Goal: Transaction & Acquisition: Book appointment/travel/reservation

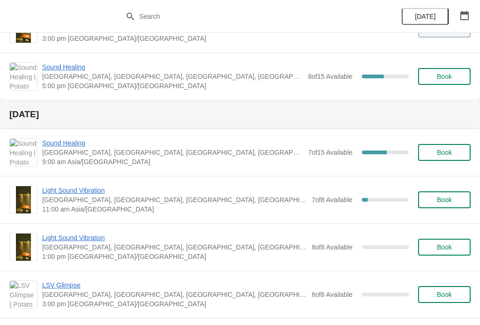
scroll to position [224, 0]
click at [67, 138] on span "Sound Healing" at bounding box center [172, 142] width 261 height 9
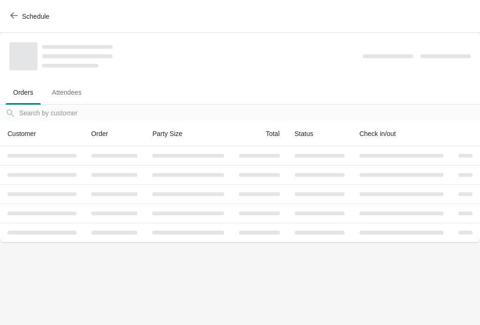
scroll to position [0, 0]
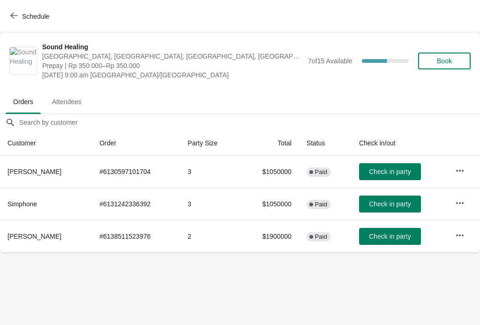
click at [15, 15] on icon "button" at bounding box center [14, 16] width 8 height 8
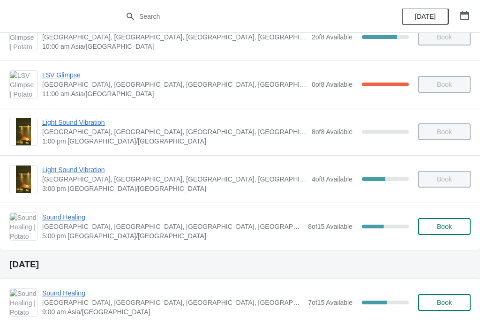
scroll to position [89, 0]
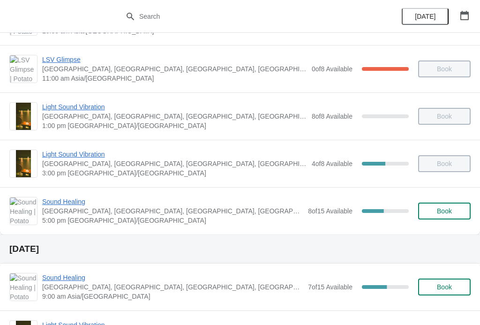
click at [74, 198] on span "Sound Healing" at bounding box center [172, 201] width 261 height 9
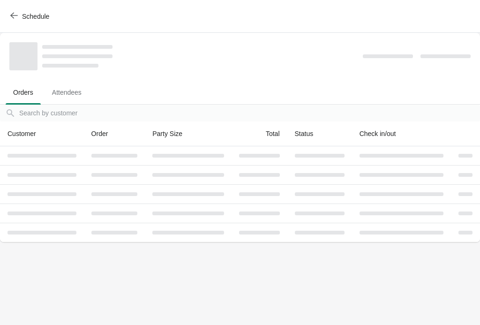
scroll to position [0, 0]
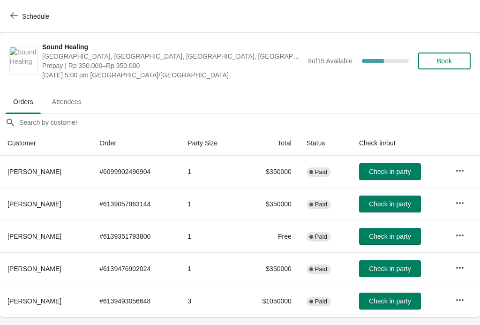
click at [437, 64] on span "Book" at bounding box center [444, 61] width 15 height 8
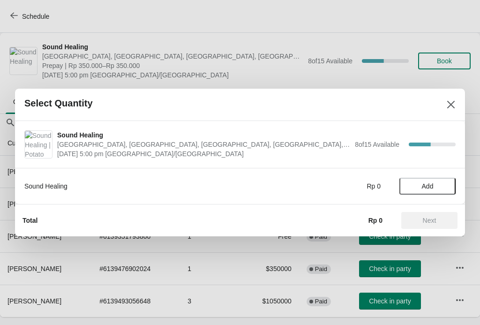
click at [431, 186] on span "Add" at bounding box center [428, 186] width 12 height 8
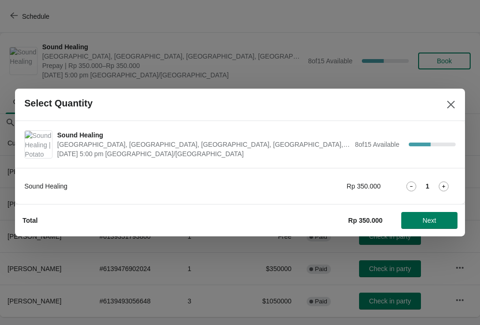
click at [431, 213] on button "Next" at bounding box center [429, 220] width 56 height 17
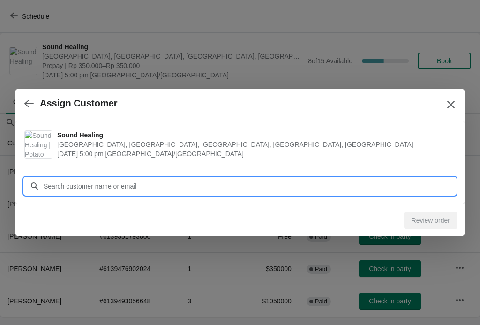
click at [139, 181] on input "Customer" at bounding box center [249, 186] width 413 height 17
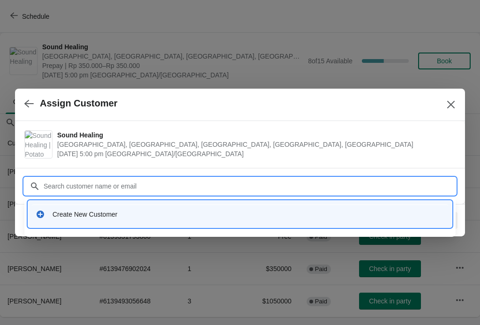
click at [141, 214] on div "Create New Customer" at bounding box center [249, 214] width 392 height 9
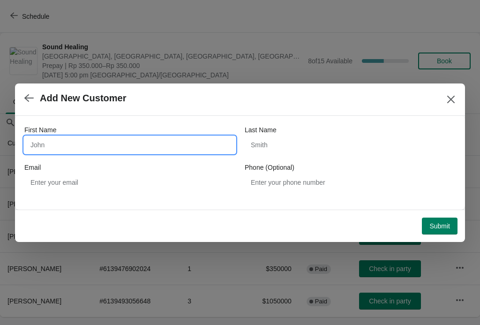
click at [156, 148] on input "First Name" at bounding box center [129, 144] width 211 height 17
type input "Aisha"
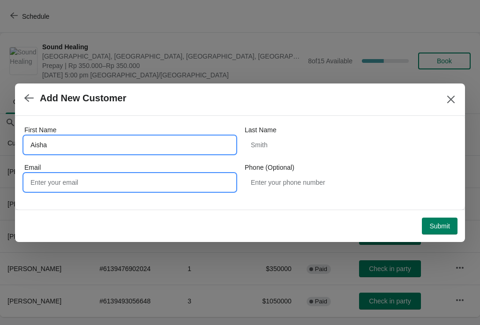
click at [101, 176] on input "Email" at bounding box center [129, 182] width 211 height 17
click at [131, 144] on input "Aisha" at bounding box center [129, 144] width 211 height 17
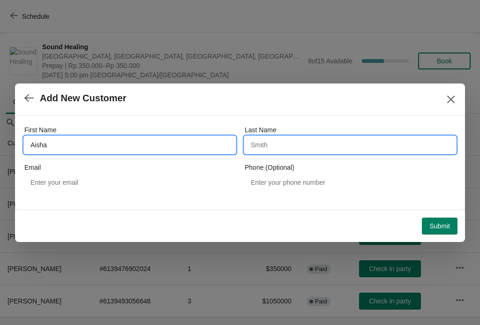
click at [269, 139] on input "Last Name" at bounding box center [350, 144] width 211 height 17
click at [304, 151] on input "Last Name" at bounding box center [350, 144] width 211 height 17
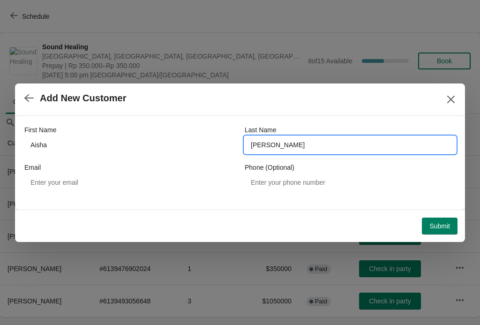
type input "Hussein"
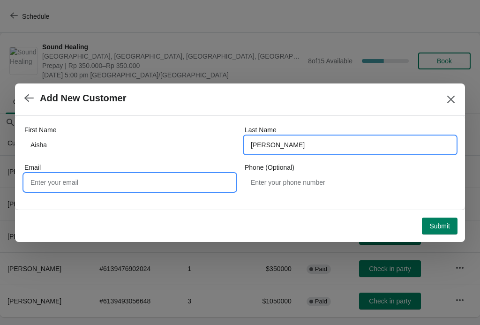
click at [154, 181] on input "Email" at bounding box center [129, 182] width 211 height 17
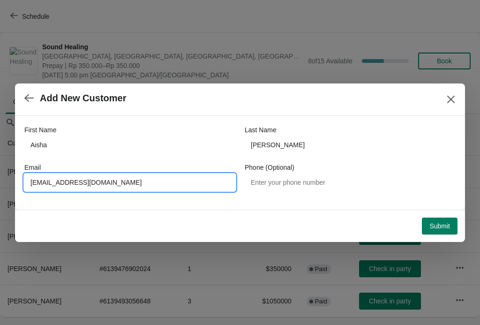
type input "Suga7ussein@gmail.com"
click at [439, 218] on button "Submit" at bounding box center [440, 226] width 36 height 17
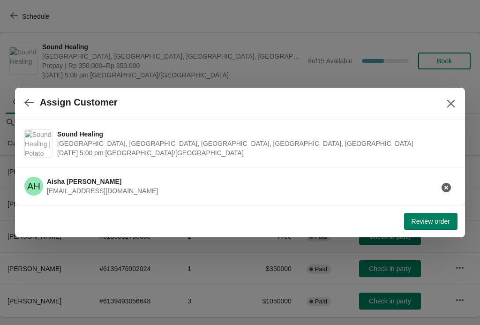
click at [427, 220] on span "Review order" at bounding box center [431, 222] width 38 height 8
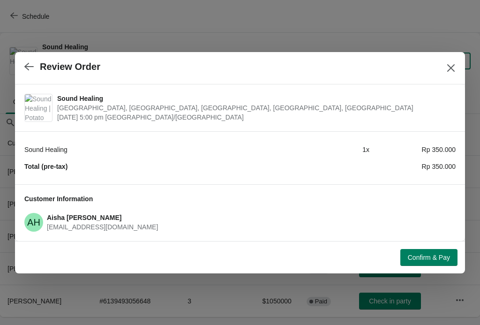
click at [426, 252] on button "Confirm & Pay" at bounding box center [428, 257] width 57 height 17
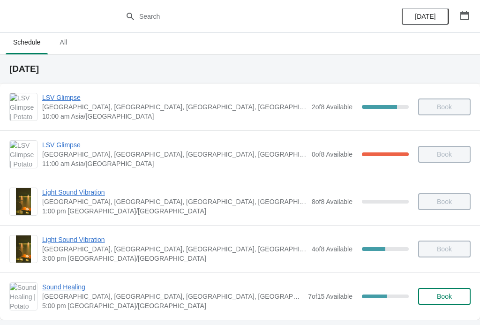
scroll to position [4, 0]
click at [73, 283] on span "Sound Healing" at bounding box center [172, 286] width 261 height 9
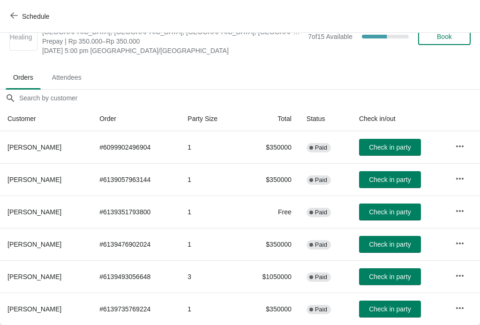
scroll to position [24, 0]
click at [401, 177] on span "Check in party" at bounding box center [390, 180] width 42 height 8
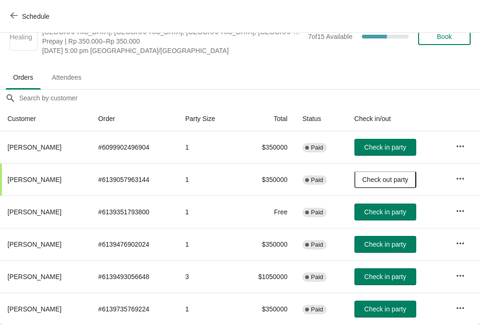
click at [393, 242] on span "Check in party" at bounding box center [385, 245] width 42 height 8
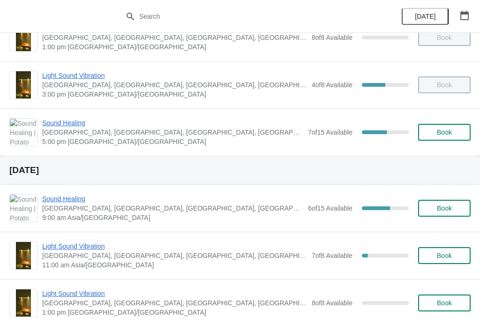
scroll to position [169, 0]
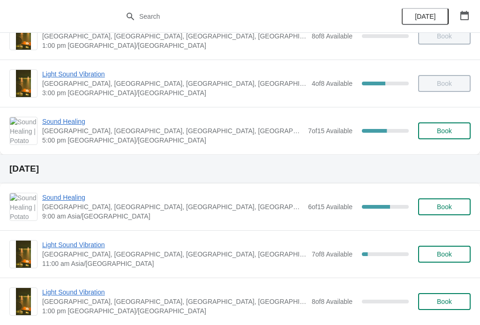
click at [445, 202] on button "Book" at bounding box center [444, 206] width 53 height 17
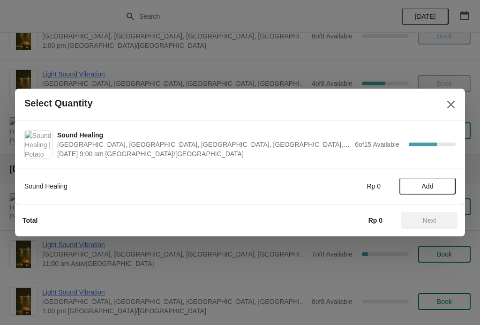
click at [433, 187] on span "Add" at bounding box center [428, 186] width 12 height 8
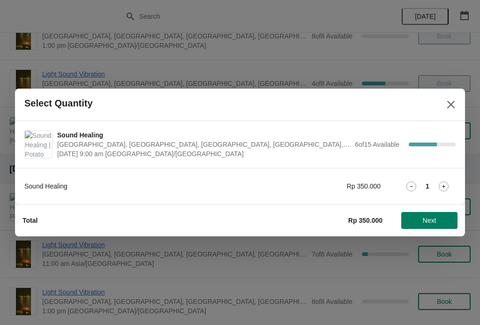
click at [444, 182] on icon at bounding box center [444, 186] width 10 height 10
click at [439, 217] on span "Next" at bounding box center [429, 221] width 41 height 8
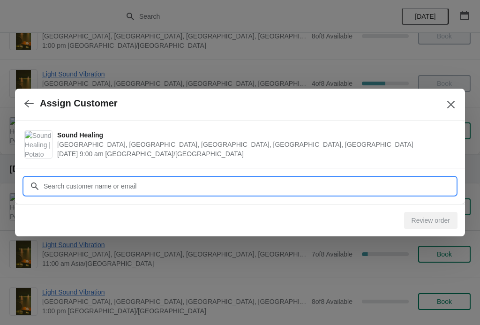
click at [67, 182] on input "Customer" at bounding box center [249, 186] width 413 height 17
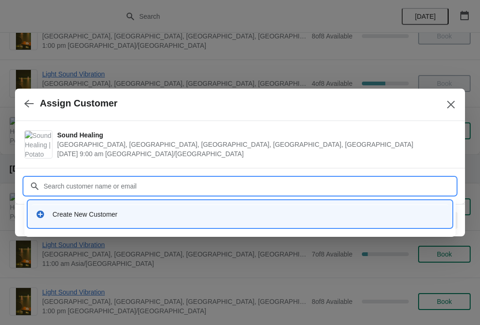
click at [49, 213] on div "Create New Customer" at bounding box center [240, 214] width 409 height 9
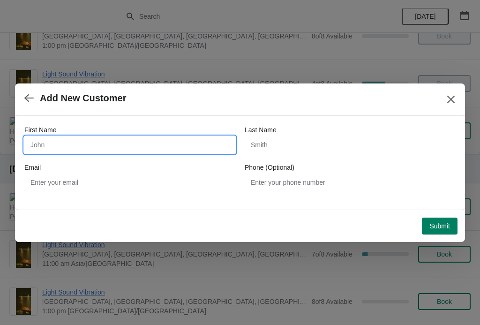
click at [58, 143] on input "First Name" at bounding box center [129, 144] width 211 height 17
click at [59, 141] on input "First Name" at bounding box center [129, 144] width 211 height 17
type input "Paris"
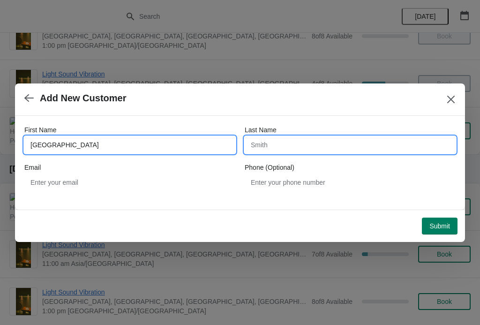
click at [320, 142] on input "Last Name" at bounding box center [350, 144] width 211 height 17
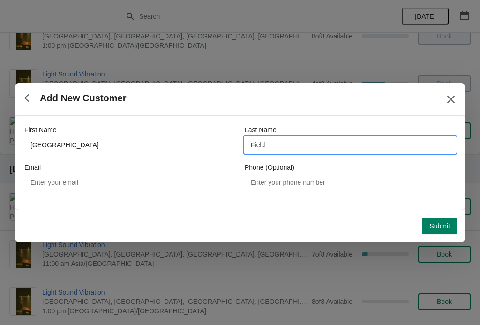
type input "Field"
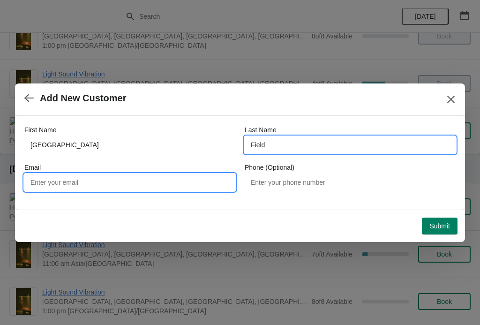
click at [137, 182] on input "Email" at bounding box center [129, 182] width 211 height 17
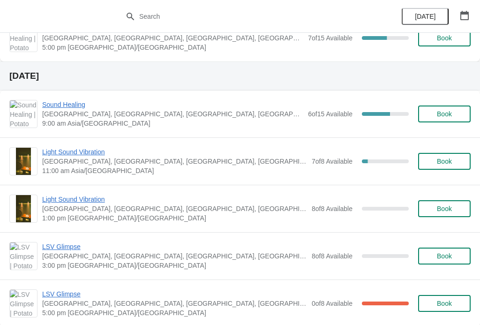
scroll to position [263, 0]
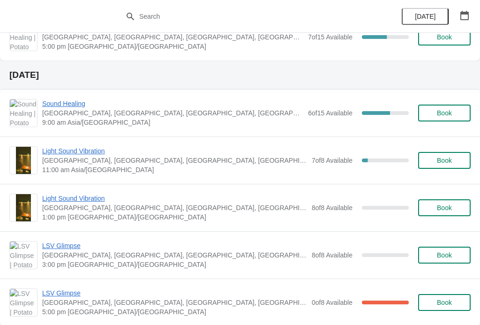
click at [442, 107] on button "Book" at bounding box center [444, 113] width 53 height 17
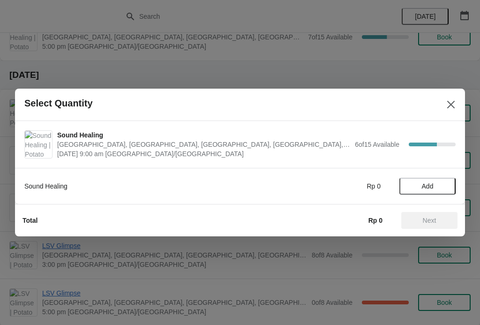
click at [424, 176] on div "Sound Healing Rp 0 Add" at bounding box center [239, 181] width 431 height 26
click at [428, 179] on button "Add" at bounding box center [428, 186] width 56 height 17
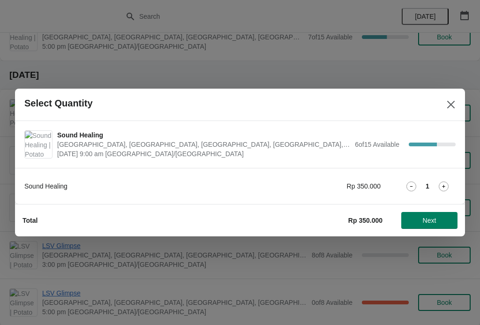
click at [443, 184] on icon at bounding box center [444, 186] width 10 height 10
click at [437, 217] on span "Next" at bounding box center [429, 221] width 41 height 8
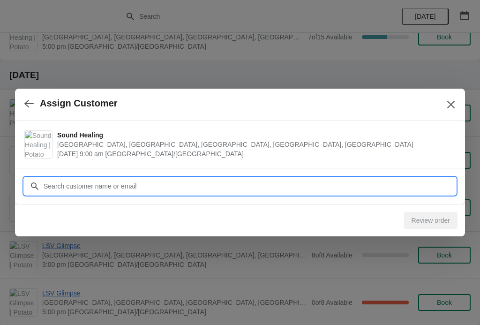
click at [67, 180] on input "Customer" at bounding box center [249, 186] width 413 height 17
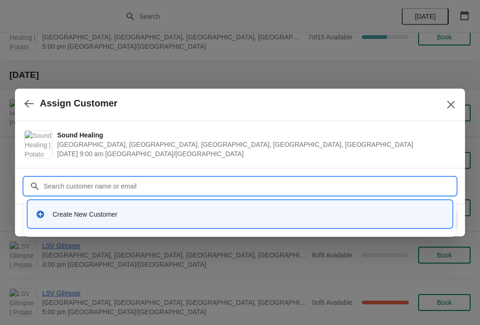
click at [53, 207] on div "Create New Customer" at bounding box center [240, 213] width 416 height 19
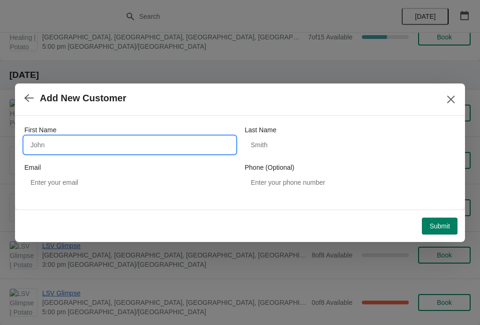
click at [62, 136] on input "First Name" at bounding box center [129, 144] width 211 height 17
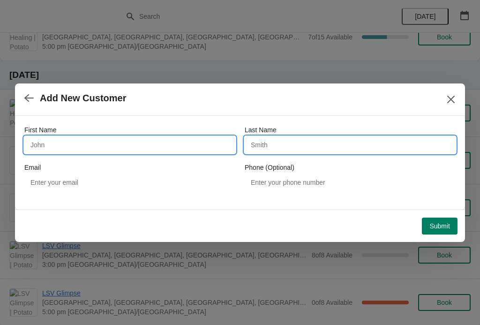
click at [378, 140] on input "Last Name" at bounding box center [350, 144] width 211 height 17
click at [40, 152] on input "First Name" at bounding box center [129, 144] width 211 height 17
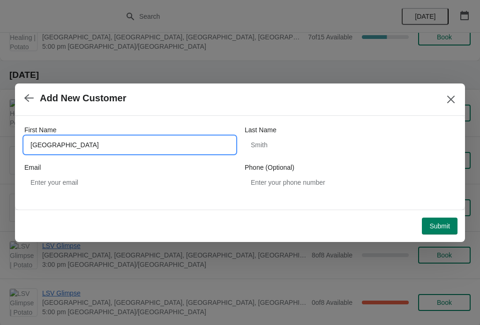
type input "Paris"
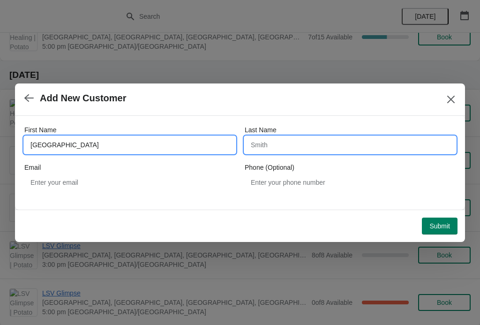
click at [389, 142] on input "Last Name" at bounding box center [350, 144] width 211 height 17
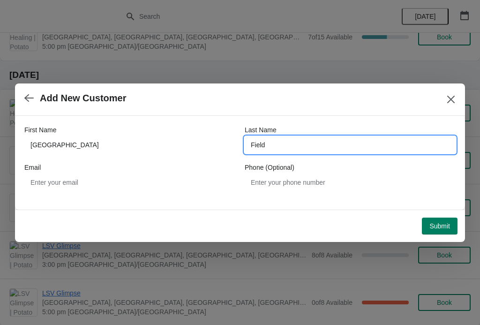
type input "Field"
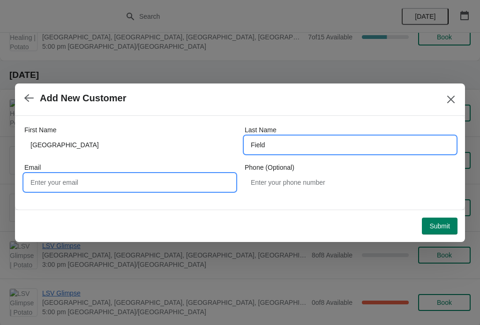
click at [57, 176] on input "Email" at bounding box center [129, 182] width 211 height 17
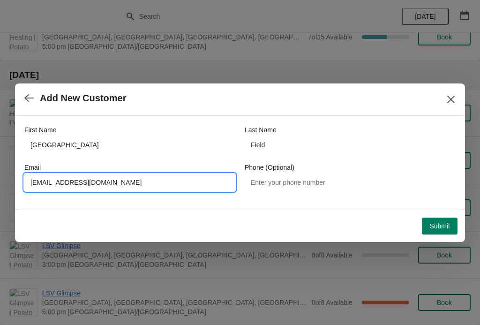
type input "Steven_197@hotmail.com"
click at [432, 214] on div "Submit" at bounding box center [238, 224] width 439 height 21
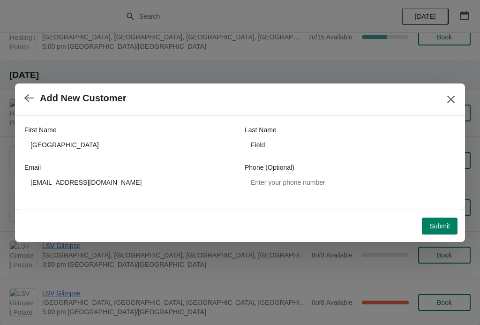
click at [442, 219] on button "Submit" at bounding box center [440, 226] width 36 height 17
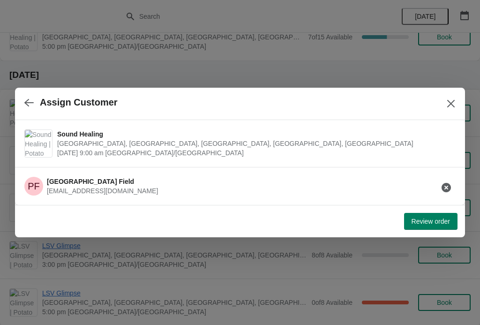
click at [433, 218] on span "Review order" at bounding box center [431, 222] width 38 height 8
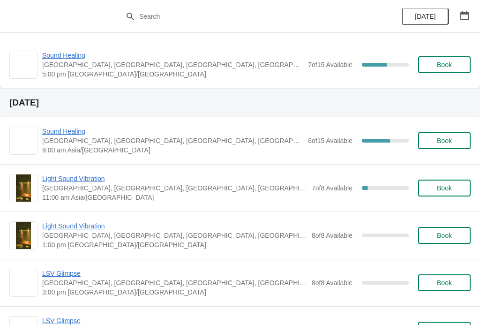
scroll to position [236, 0]
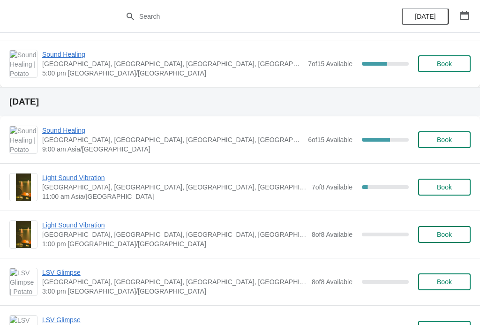
click at [63, 126] on span "Sound Healing" at bounding box center [172, 130] width 261 height 9
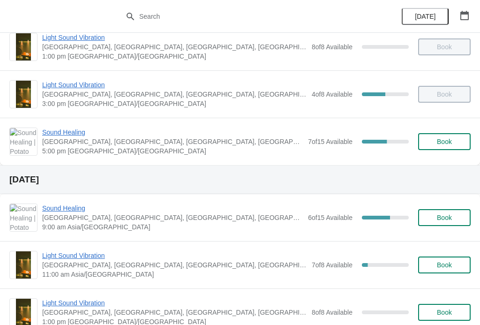
scroll to position [159, 0]
click at [62, 203] on span "Sound Healing" at bounding box center [172, 207] width 261 height 9
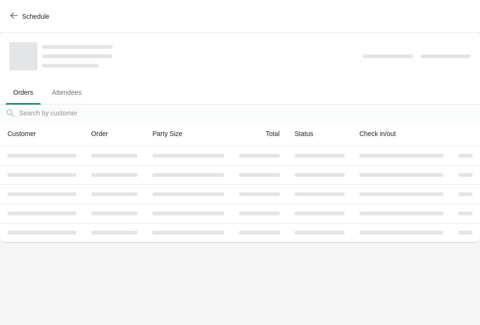
scroll to position [0, 0]
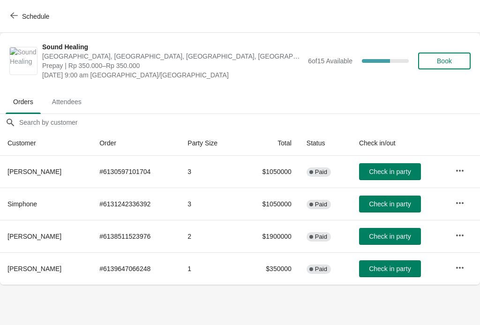
click at [20, 12] on span "Schedule" at bounding box center [30, 16] width 37 height 9
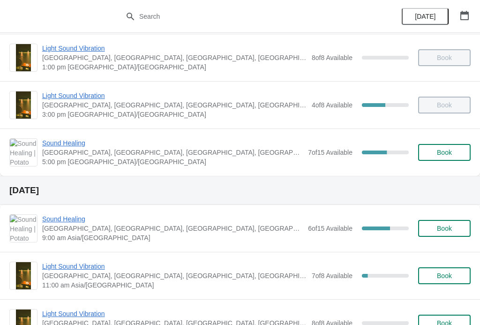
scroll to position [154, 0]
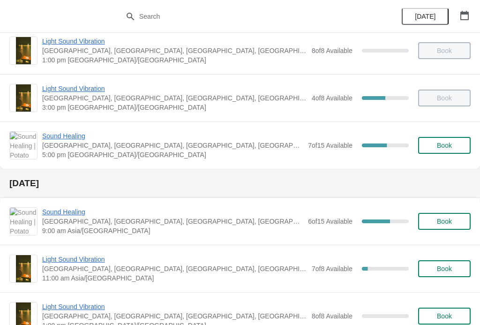
click at [65, 209] on span "Sound Healing" at bounding box center [172, 211] width 261 height 9
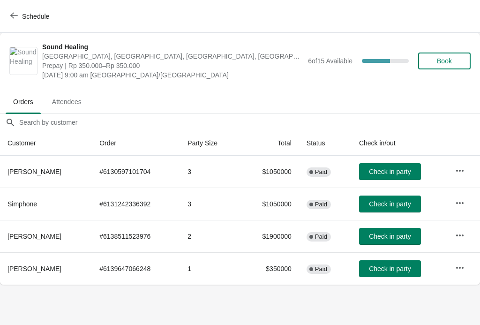
click at [20, 15] on span "Schedule" at bounding box center [30, 16] width 37 height 9
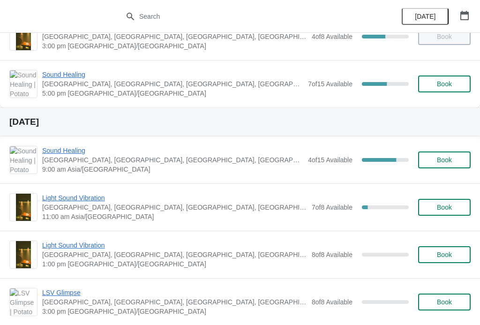
scroll to position [220, 0]
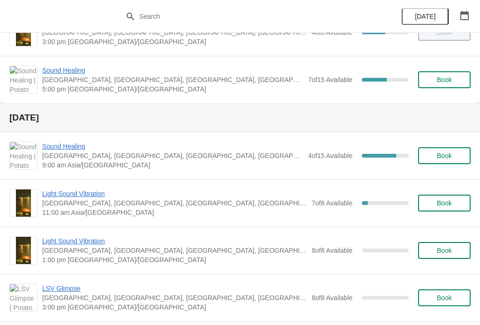
click at [65, 142] on span "Sound Healing" at bounding box center [172, 146] width 261 height 9
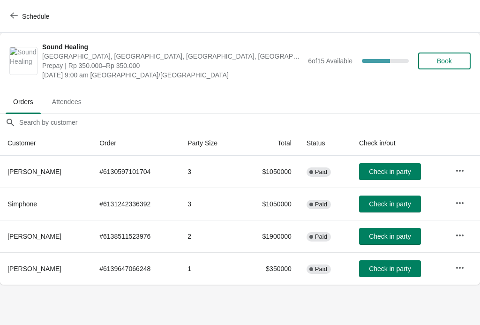
click at [15, 12] on icon "button" at bounding box center [14, 16] width 8 height 8
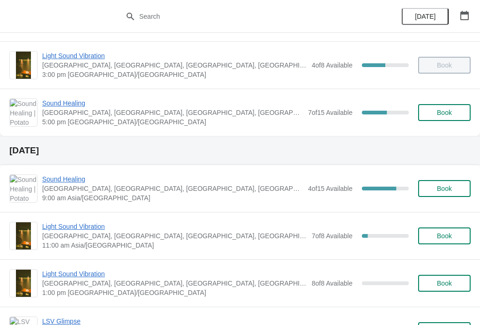
scroll to position [194, 0]
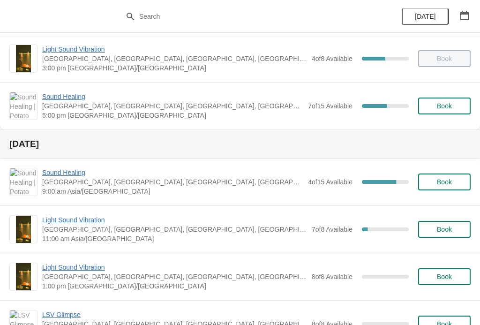
click at [69, 168] on span "Sound Healing" at bounding box center [172, 172] width 261 height 9
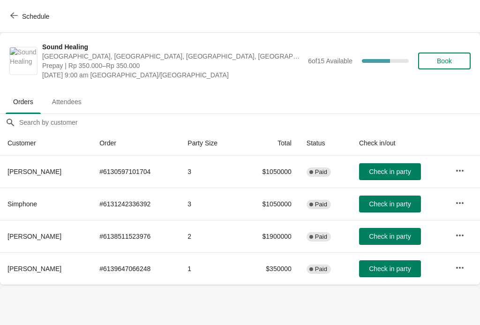
click at [11, 8] on button "Schedule" at bounding box center [31, 16] width 52 height 17
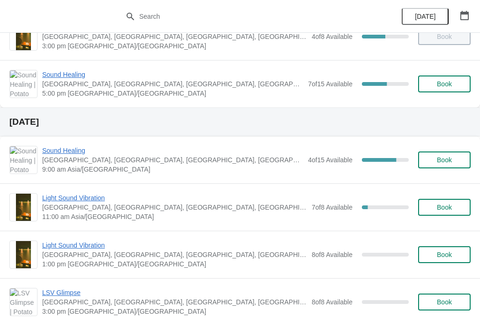
scroll to position [226, 0]
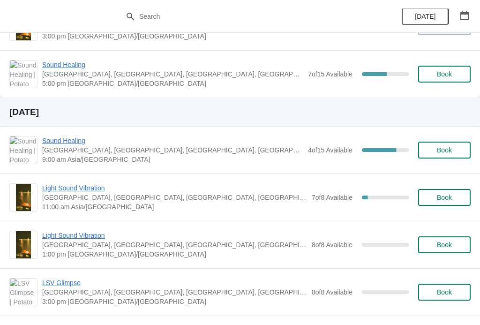
click at [68, 132] on div "Sound Healing Potato Head Suites & Studios, Jalan Petitenget, Seminyak, Badung …" at bounding box center [240, 150] width 480 height 47
click at [67, 143] on span "Sound Healing" at bounding box center [172, 140] width 261 height 9
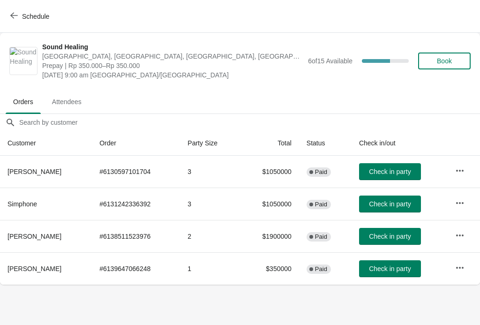
scroll to position [0, 0]
click at [450, 61] on span "Book" at bounding box center [444, 61] width 15 height 8
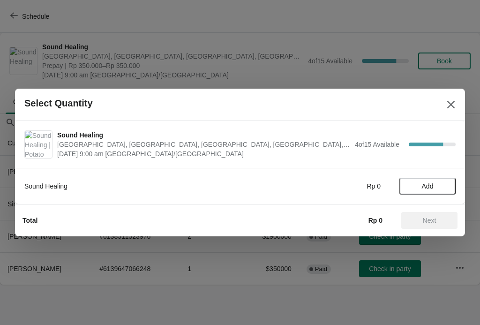
click at [432, 182] on span "Add" at bounding box center [428, 186] width 12 height 8
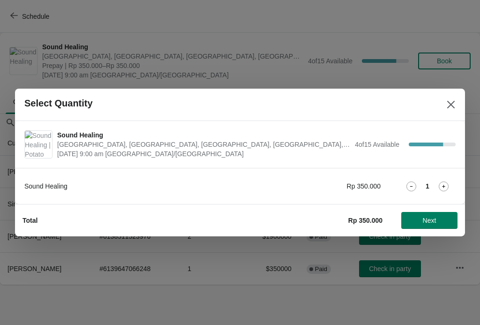
click at [433, 183] on div "1" at bounding box center [428, 186] width 56 height 10
click at [444, 181] on icon at bounding box center [444, 186] width 10 height 10
click at [432, 217] on span "Next" at bounding box center [430, 221] width 14 height 8
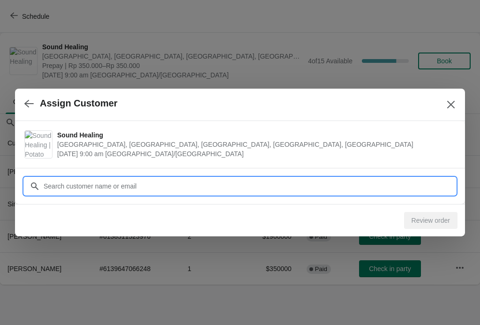
click at [408, 185] on input "Customer" at bounding box center [249, 186] width 413 height 17
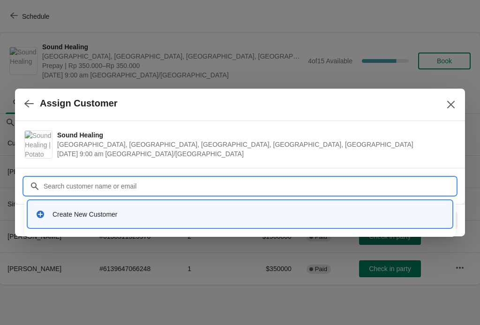
click at [52, 205] on div "Create New Customer" at bounding box center [240, 213] width 416 height 19
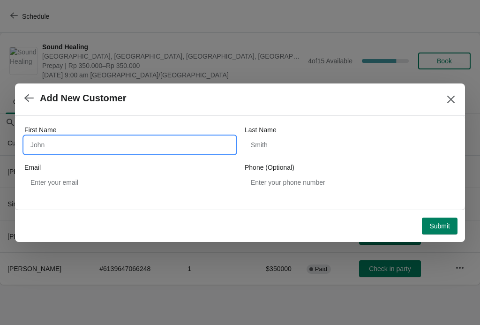
click at [63, 137] on input "First Name" at bounding box center [129, 144] width 211 height 17
click at [54, 141] on input "First Name" at bounding box center [129, 144] width 211 height 17
type input "S"
type input "Paris"
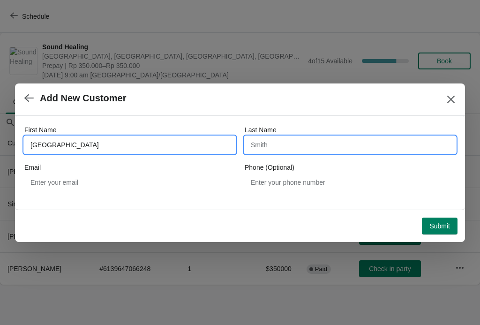
click at [376, 151] on input "Last Name" at bounding box center [350, 144] width 211 height 17
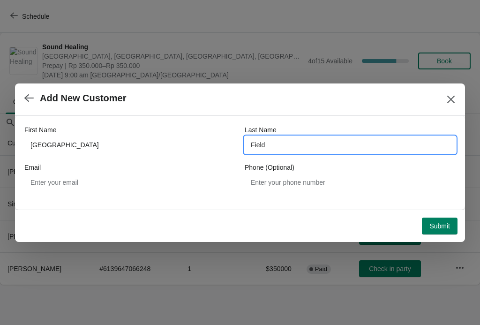
type input "Field"
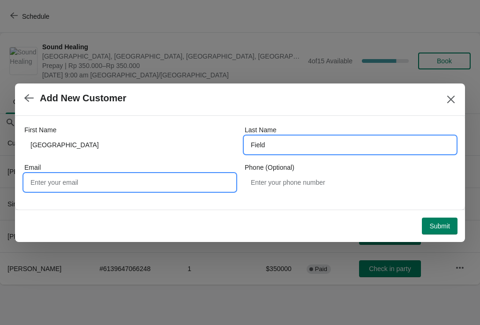
click at [62, 180] on input "Email" at bounding box center [129, 182] width 211 height 17
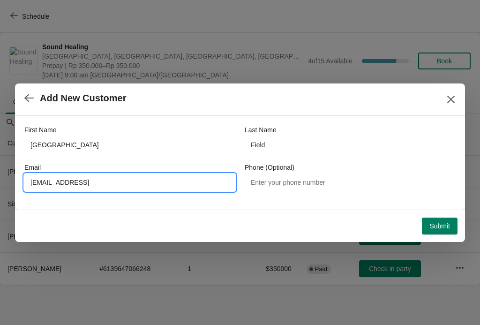
click at [33, 181] on input "Stevan_197@hotmail.cok" at bounding box center [129, 182] width 211 height 17
click at [113, 186] on input "Stevan_197@hotmail.cok" at bounding box center [129, 182] width 211 height 17
type input "Stevan_197@hotmail.com"
click at [438, 223] on span "Submit" at bounding box center [440, 226] width 21 height 8
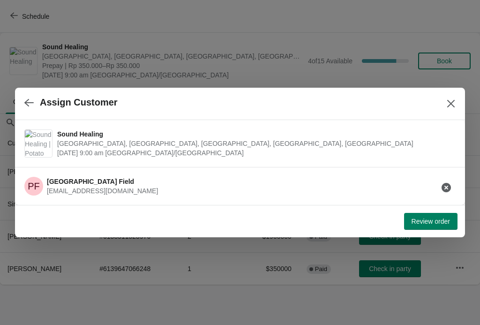
click at [440, 215] on button "Review order" at bounding box center [430, 221] width 53 height 17
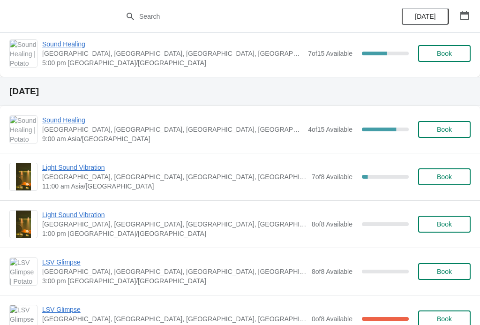
scroll to position [250, 0]
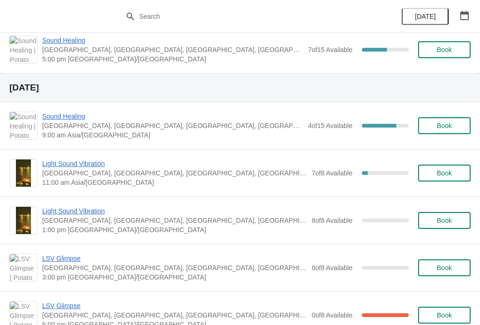
click at [62, 113] on span "Sound Healing" at bounding box center [172, 116] width 261 height 9
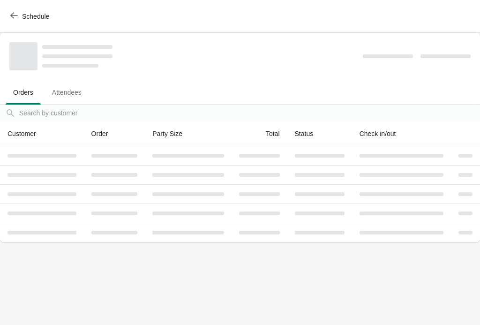
scroll to position [0, 0]
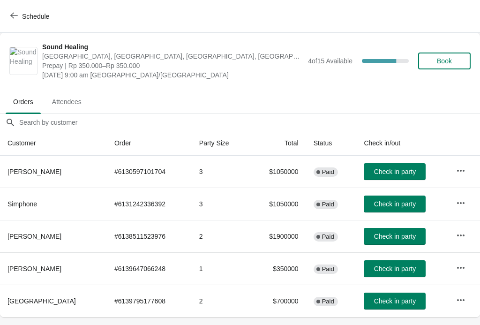
click at [16, 17] on icon "button" at bounding box center [14, 16] width 8 height 8
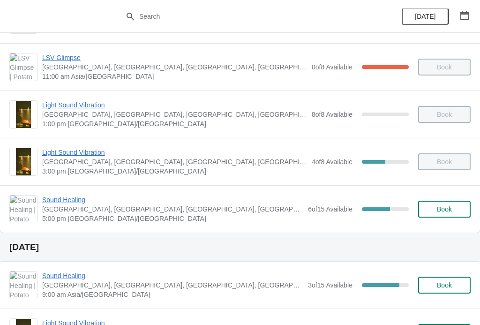
scroll to position [92, 0]
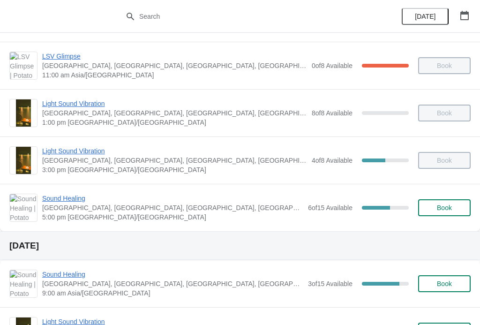
click at [443, 207] on span "Book" at bounding box center [444, 208] width 15 height 8
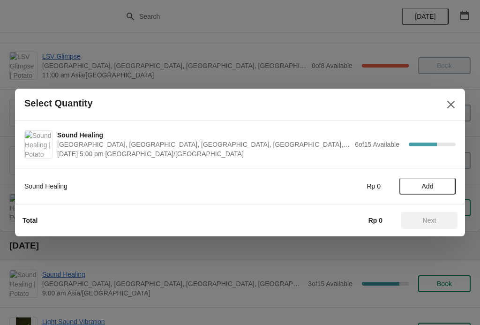
click at [449, 127] on div "Sound Healing Potato Head Suites & Studios, [GEOGRAPHIC_DATA], [GEOGRAPHIC_DATA…" at bounding box center [240, 144] width 450 height 47
click at [449, 109] on icon "Close" at bounding box center [450, 104] width 9 height 9
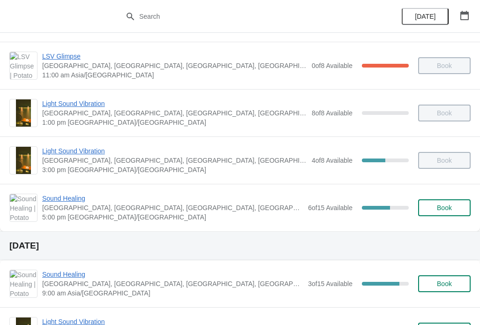
click at [263, 209] on span "[GEOGRAPHIC_DATA], [GEOGRAPHIC_DATA], [GEOGRAPHIC_DATA], [GEOGRAPHIC_DATA], [GE…" at bounding box center [172, 207] width 261 height 9
click at [83, 201] on span "Sound Healing" at bounding box center [172, 198] width 261 height 9
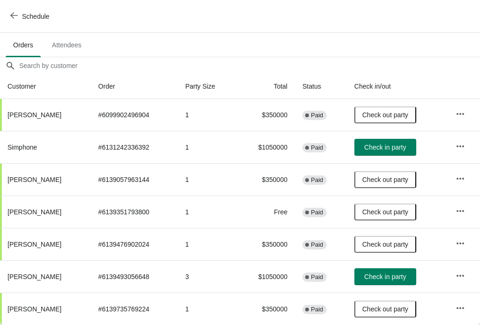
scroll to position [57, 0]
click at [384, 273] on span "Check in party" at bounding box center [385, 277] width 42 height 8
click at [86, 40] on span "Attendees" at bounding box center [67, 45] width 45 height 17
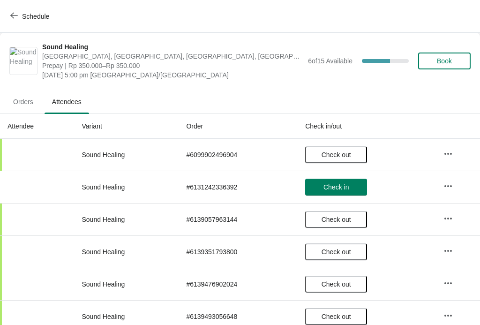
scroll to position [0, 0]
click at [16, 107] on span "Orders" at bounding box center [23, 101] width 35 height 17
